Goal: Find specific page/section: Find specific page/section

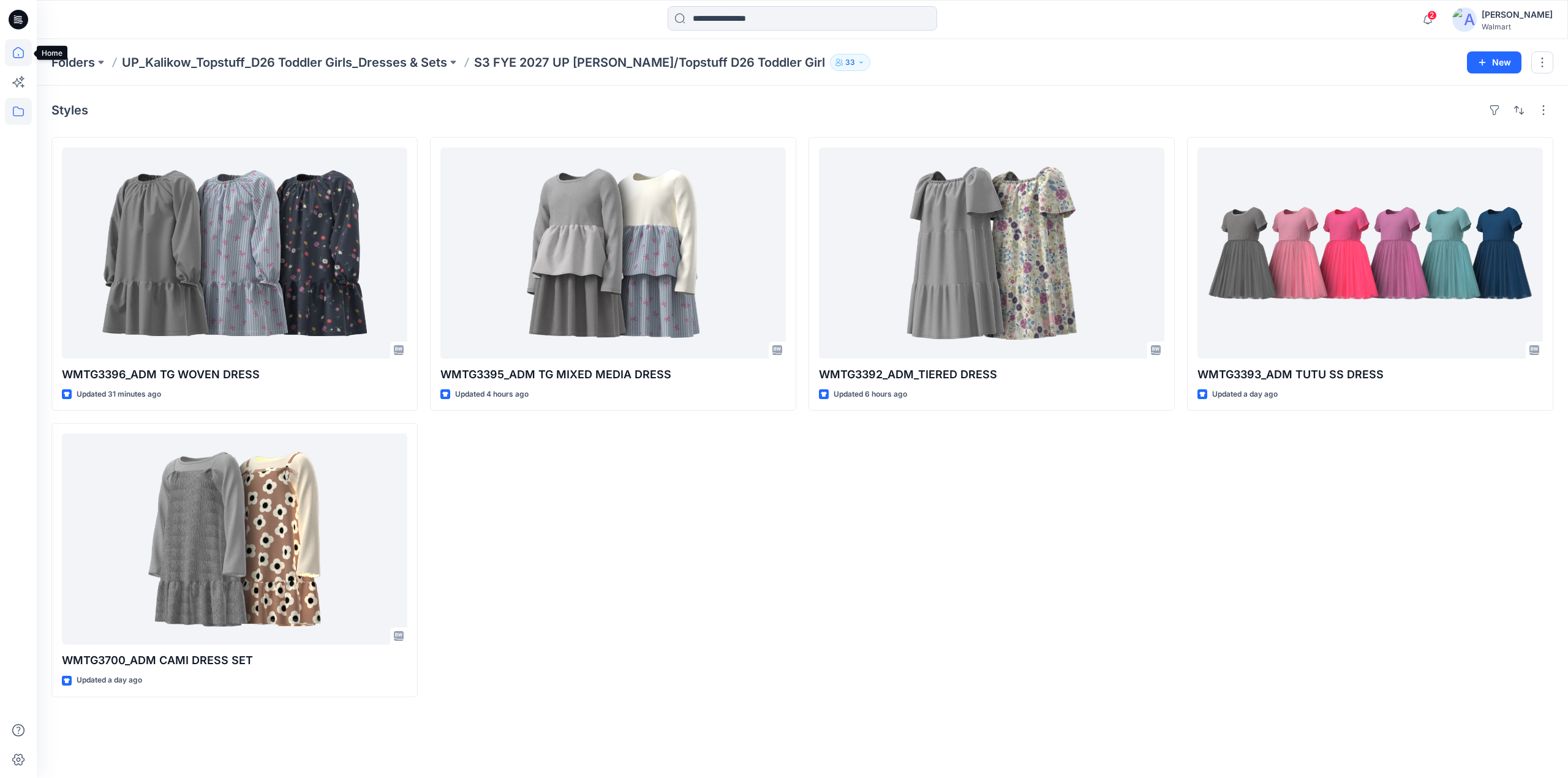
click at [15, 49] on icon at bounding box center [17, 52] width 27 height 27
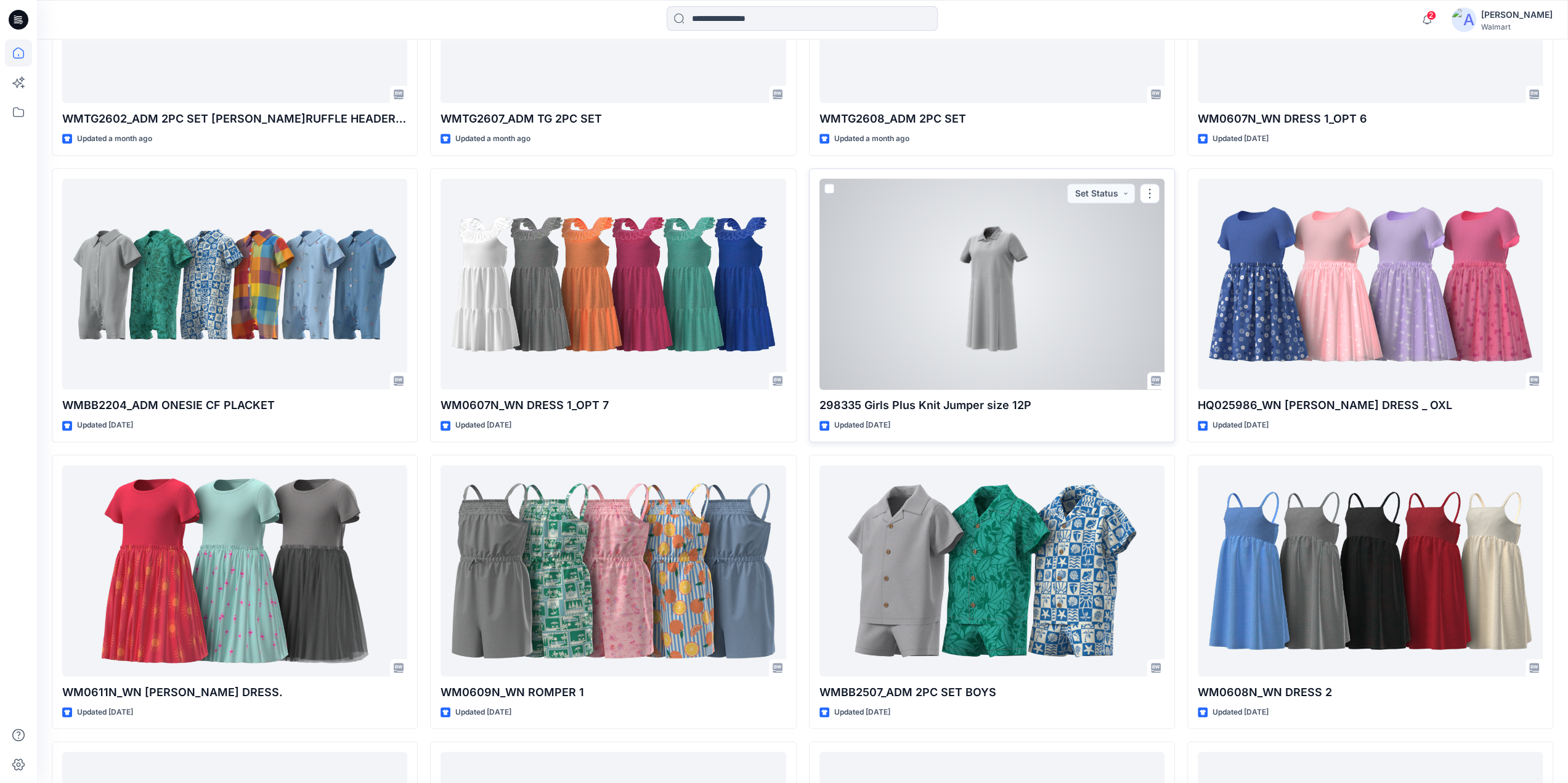
scroll to position [4872, 0]
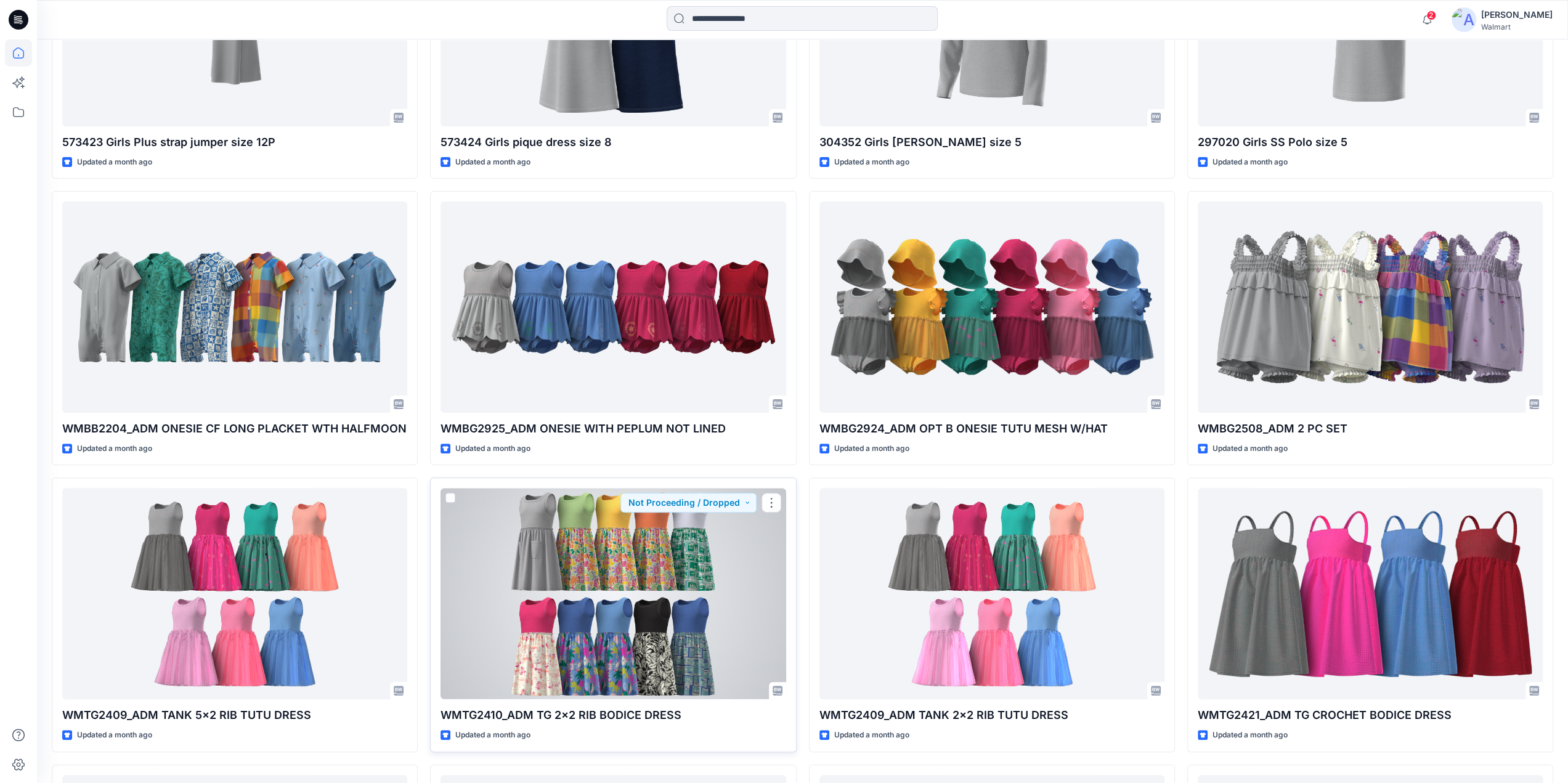
click at [634, 573] on div at bounding box center [613, 593] width 345 height 211
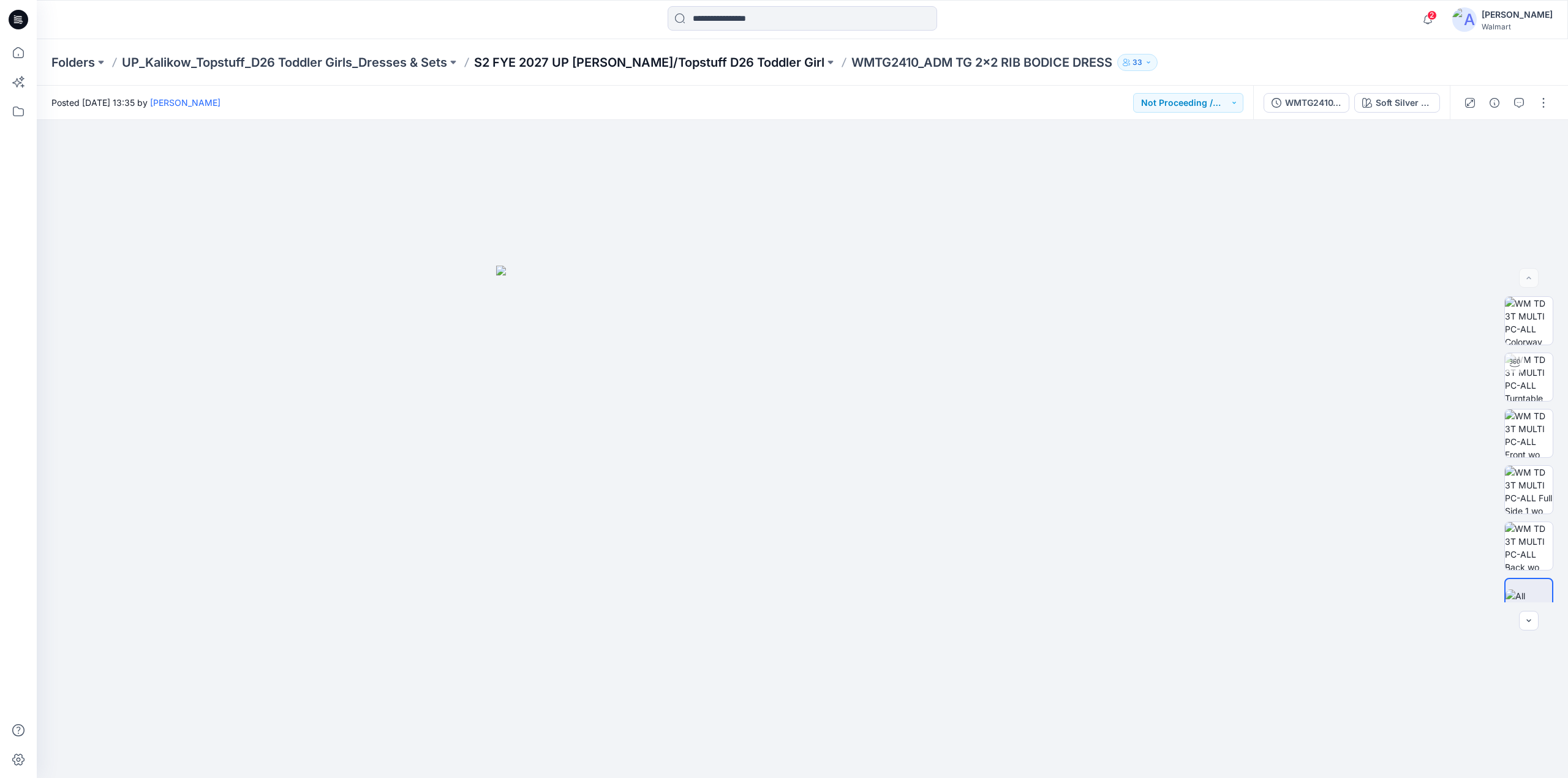
click at [550, 55] on p "S2 FYE 2027 UP [PERSON_NAME]/Topstuff D26 Toddler Girl" at bounding box center [649, 62] width 350 height 17
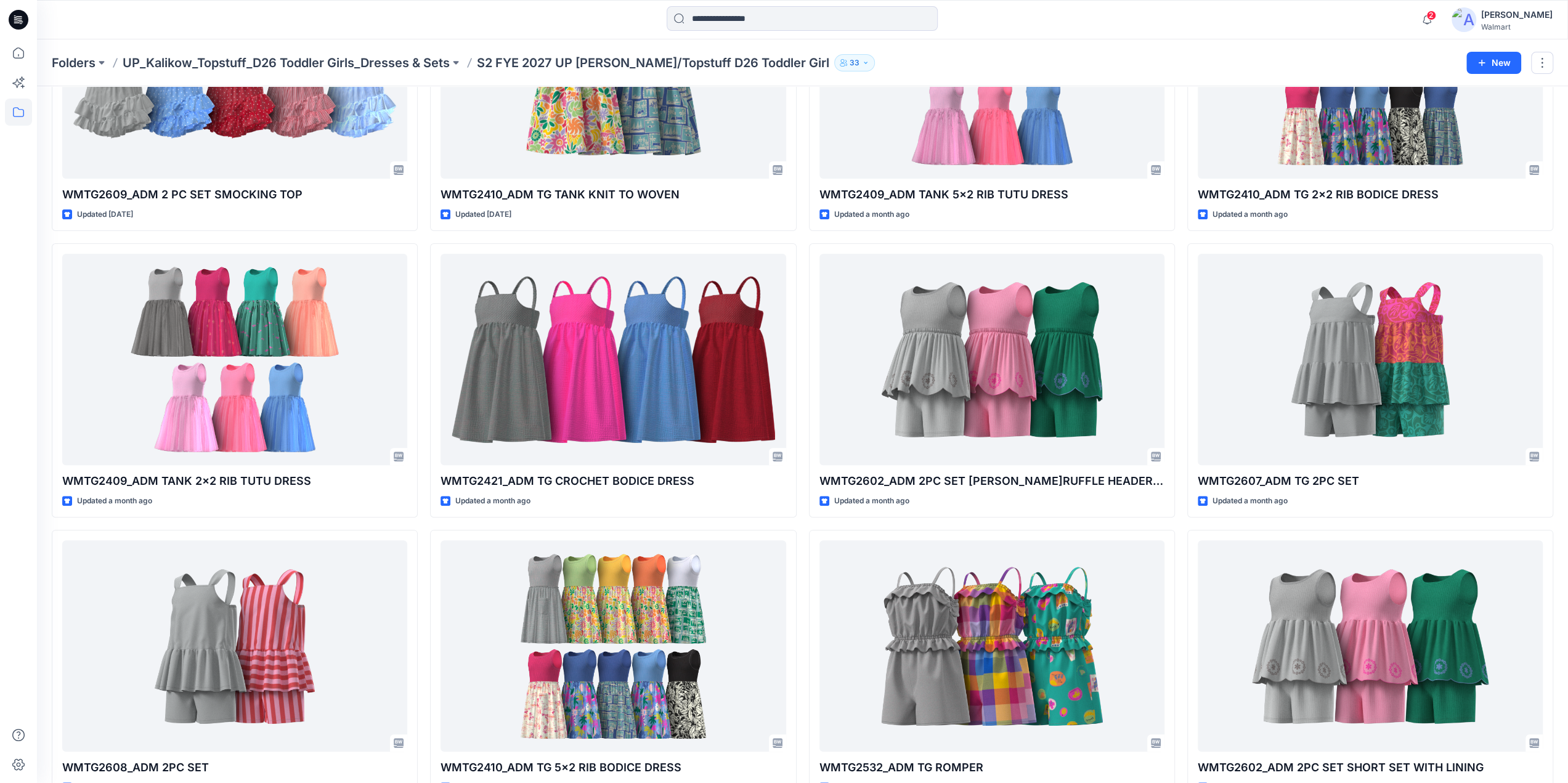
scroll to position [216, 0]
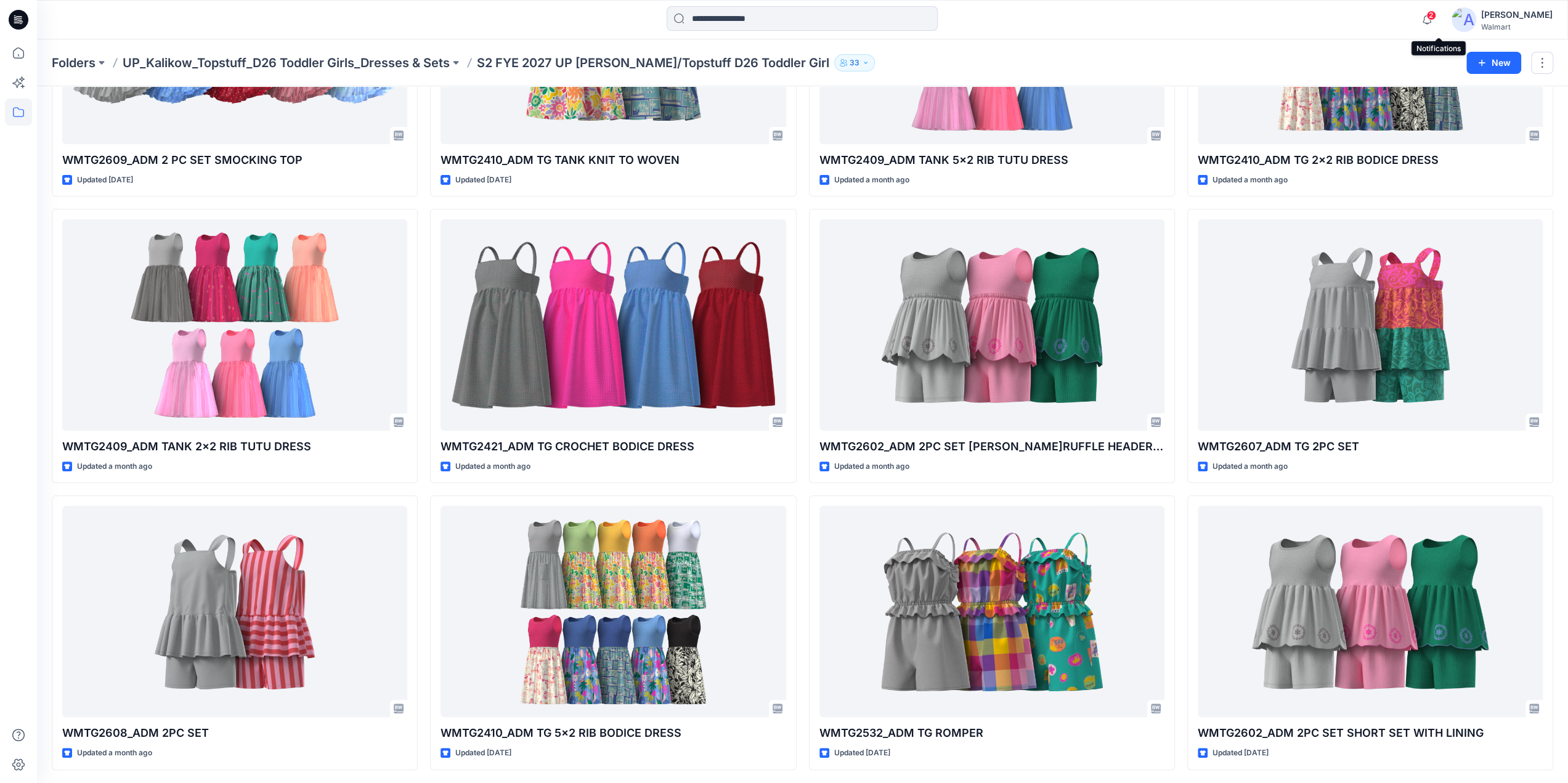
click at [1436, 18] on span "2" at bounding box center [1431, 15] width 10 height 10
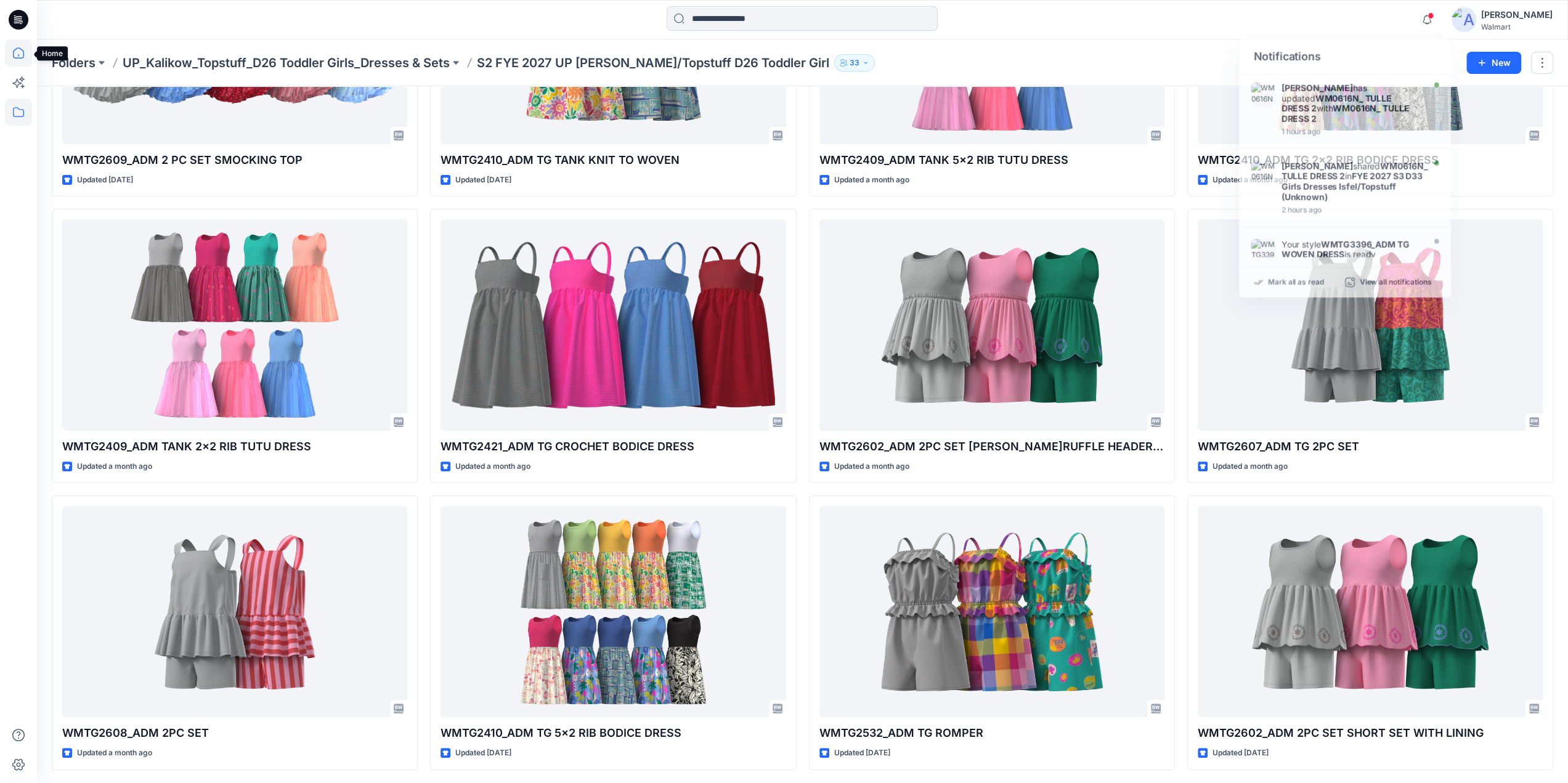
click at [21, 48] on icon at bounding box center [18, 53] width 27 height 27
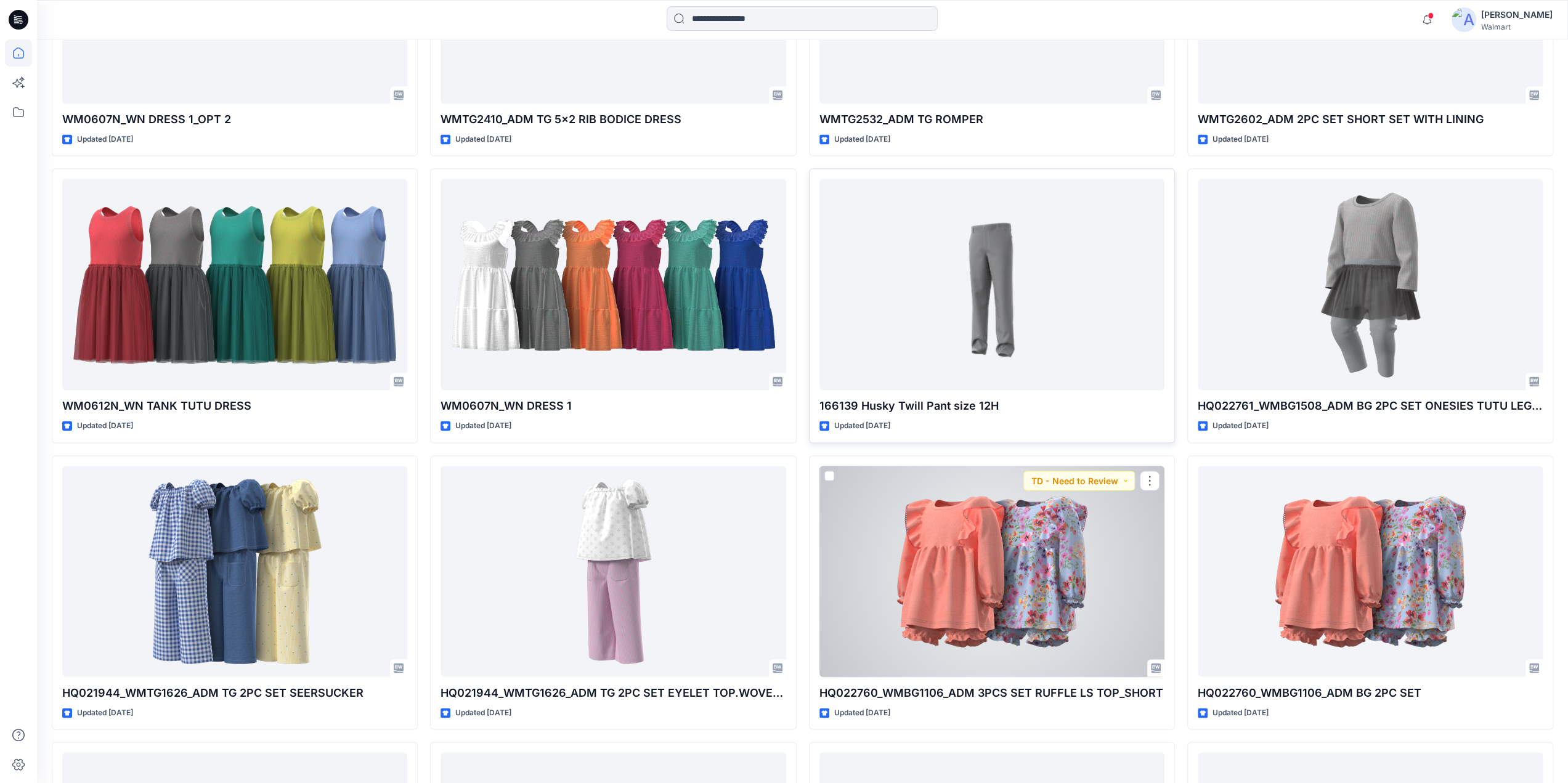
scroll to position [7475, 0]
